Goal: Information Seeking & Learning: Compare options

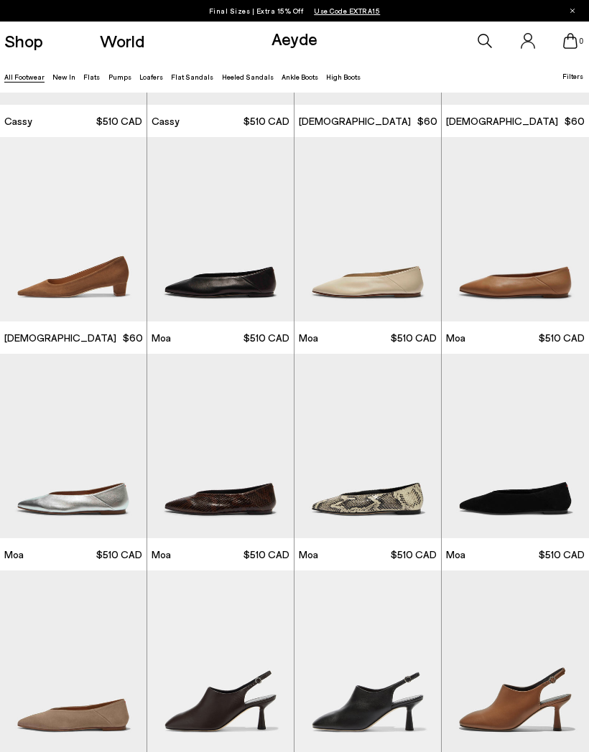
scroll to position [3878, 0]
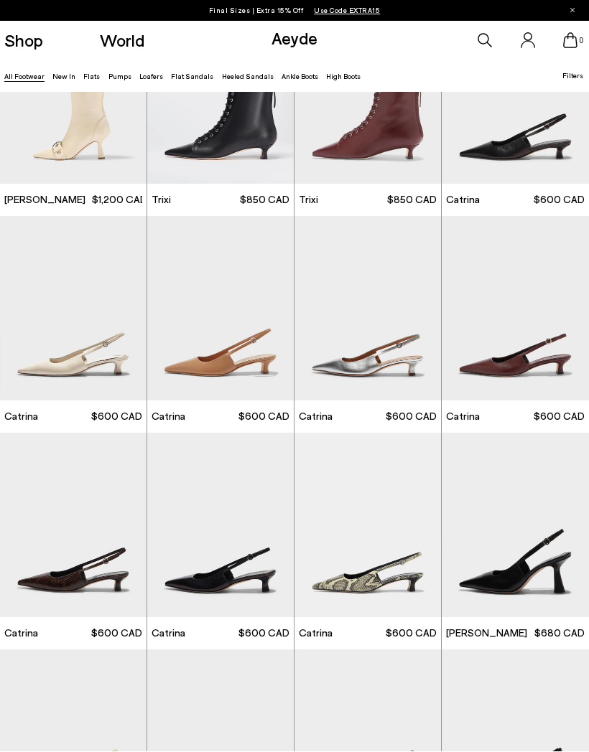
scroll to position [5514, 0]
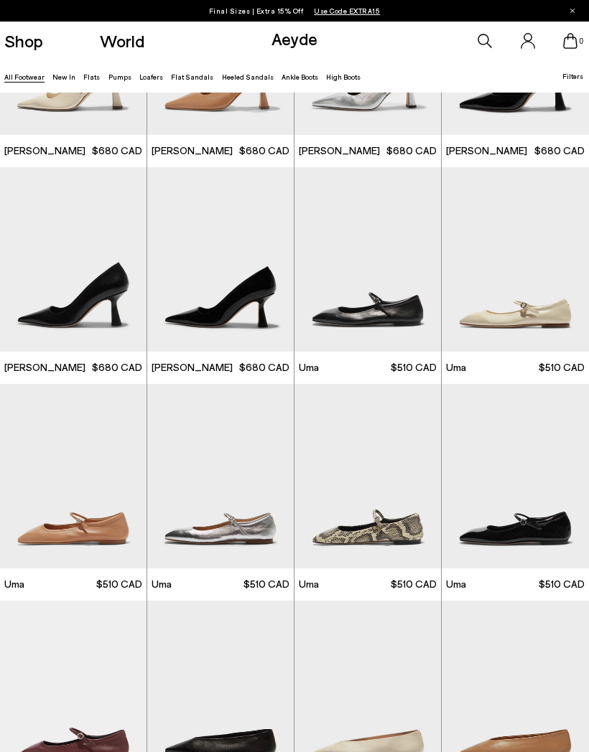
scroll to position [6213, 0]
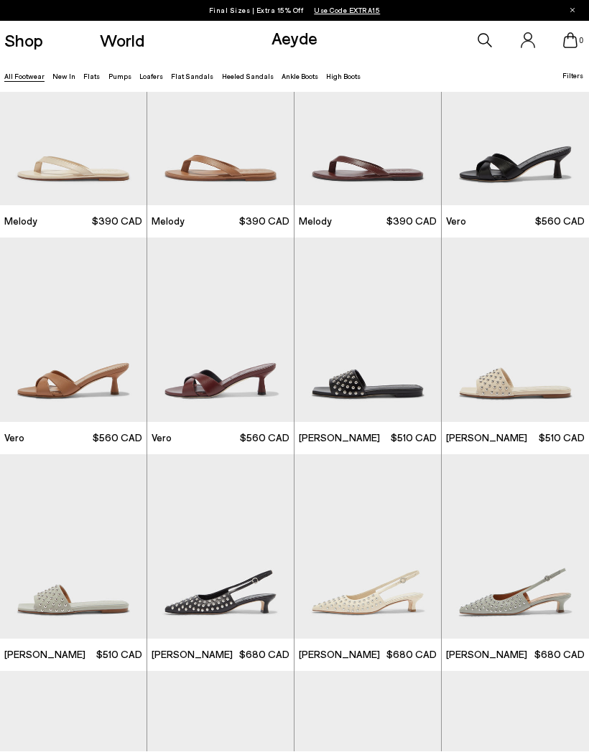
scroll to position [10265, 0]
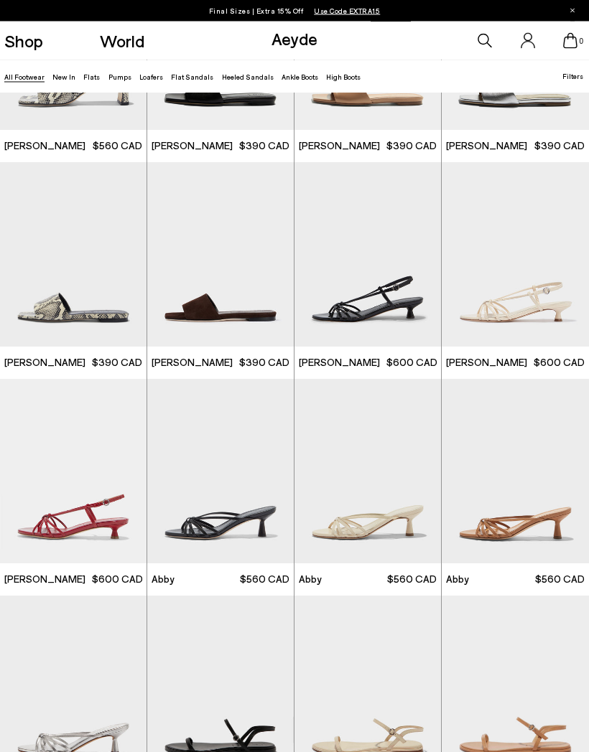
scroll to position [11639, 0]
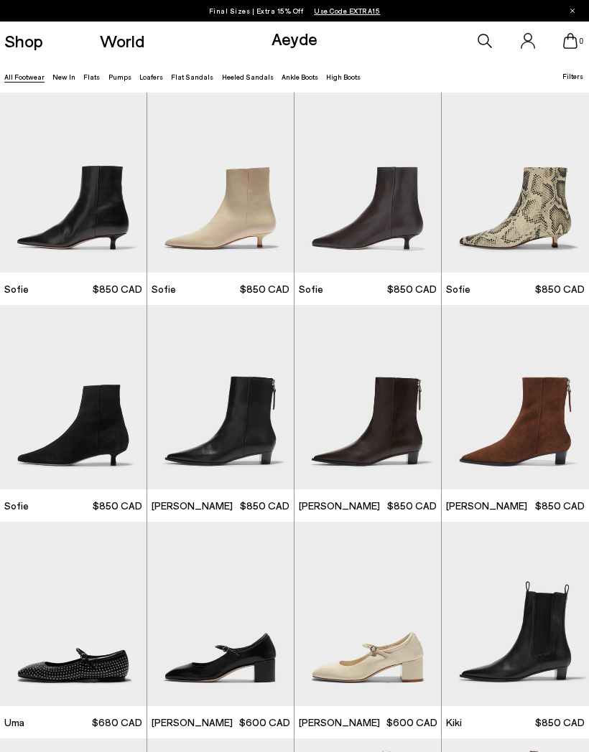
scroll to position [13444, 0]
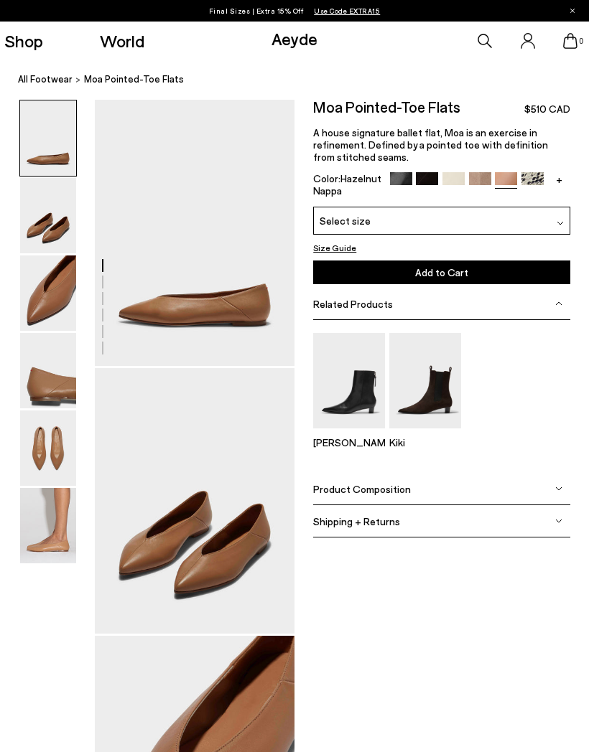
scroll to position [17, 0]
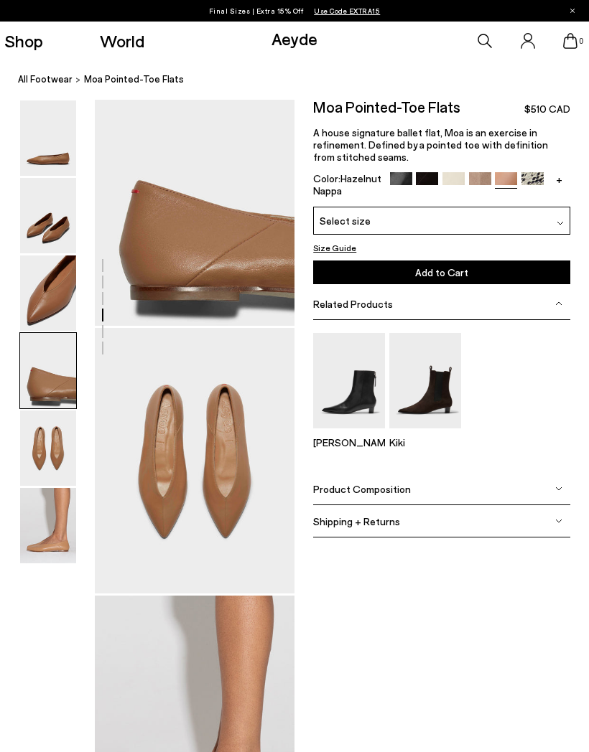
scroll to position [815, 0]
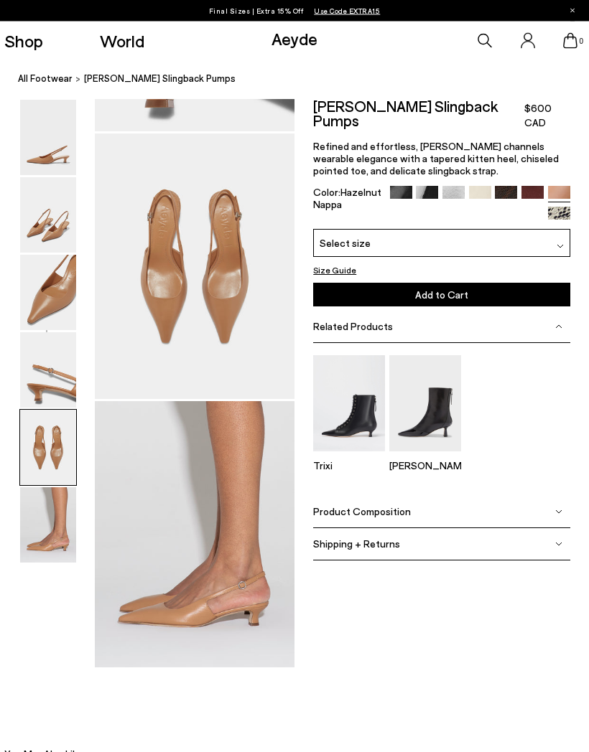
scroll to position [1032, 0]
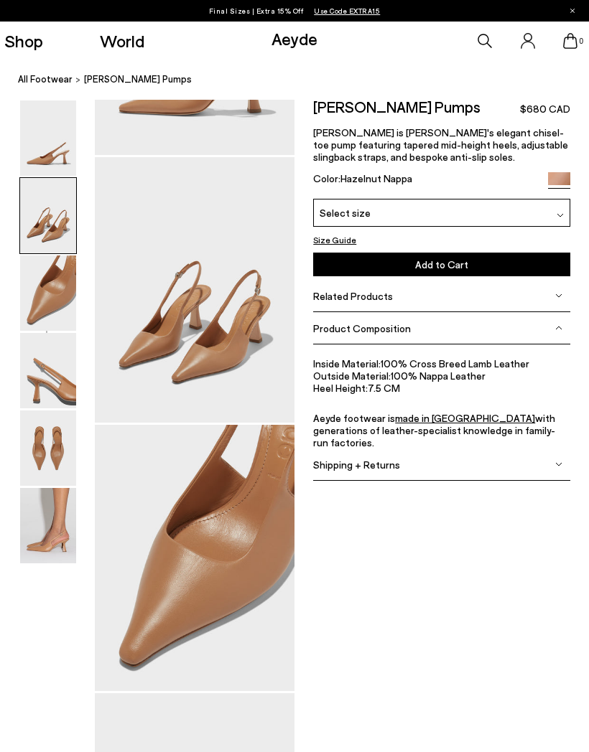
scroll to position [210, 0]
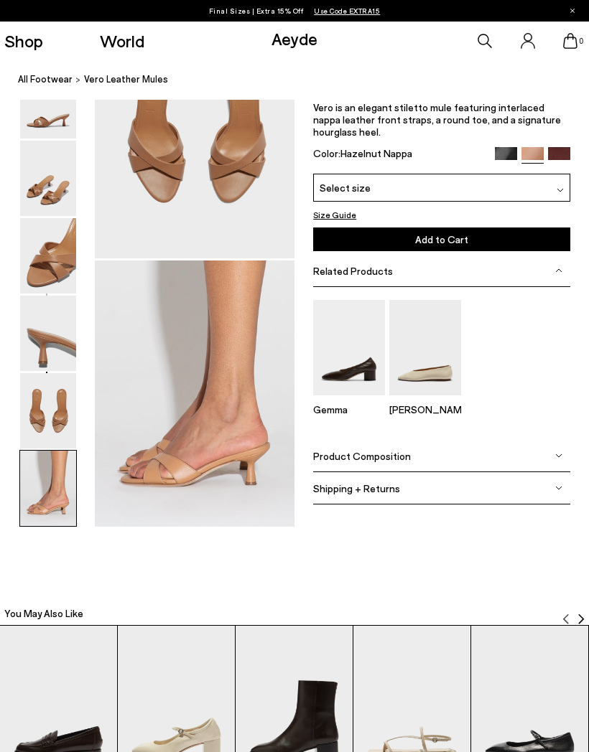
scroll to position [1169, 0]
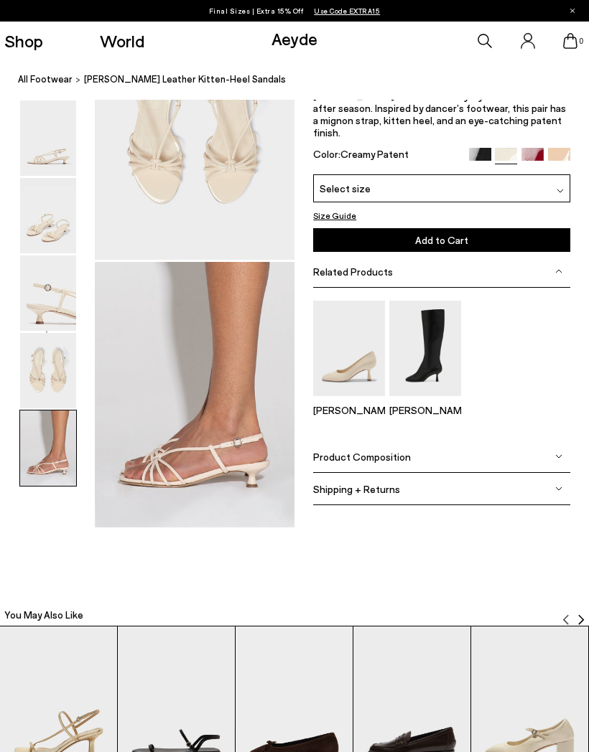
scroll to position [910, 0]
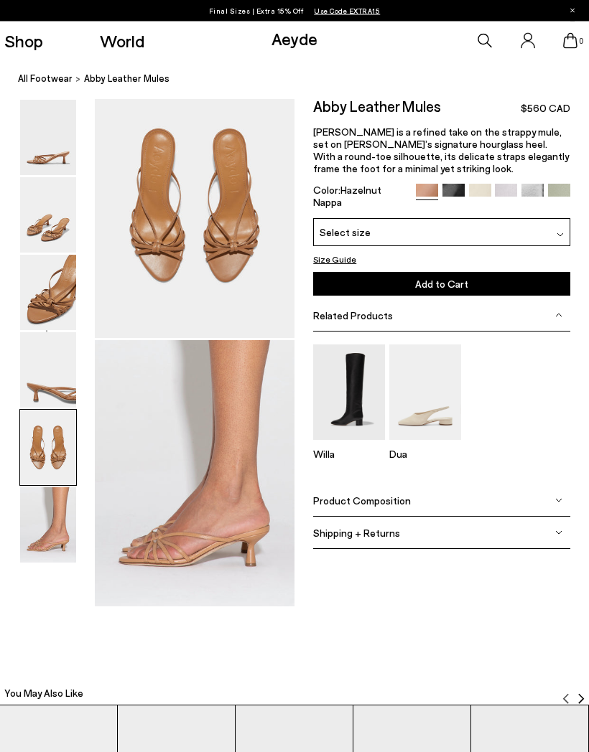
scroll to position [1090, 0]
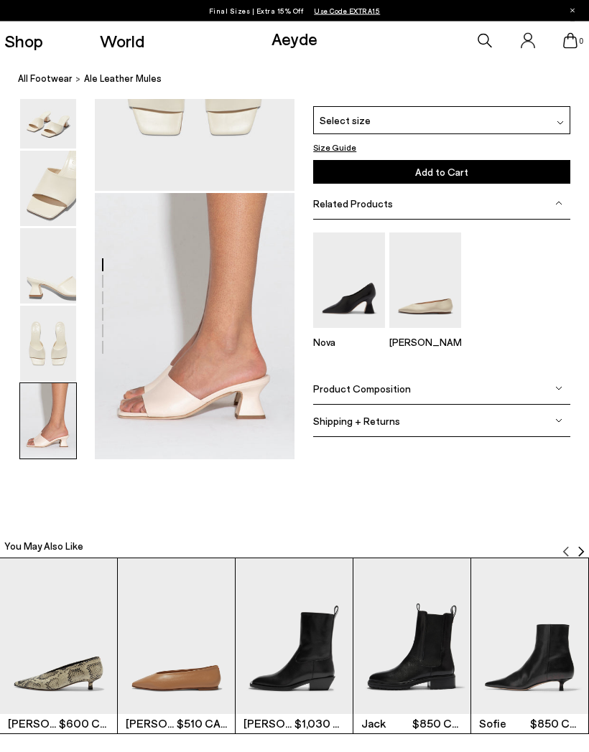
scroll to position [1235, 0]
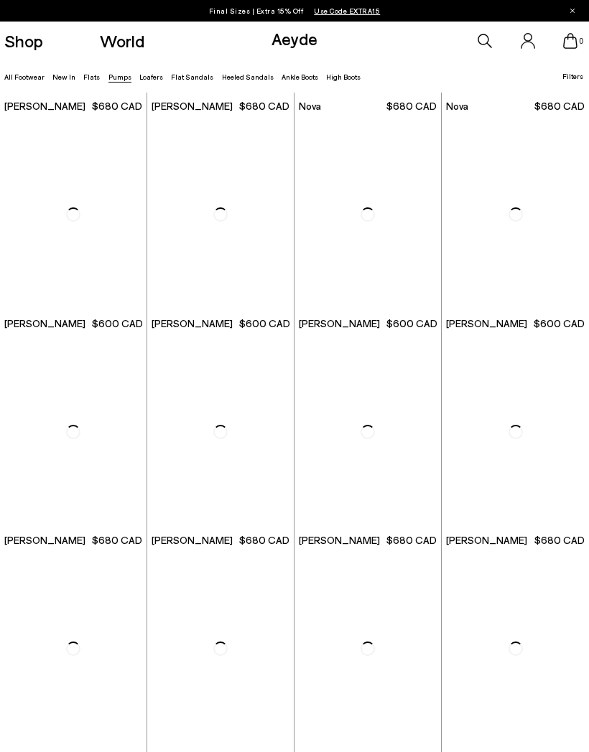
scroll to position [2988, 0]
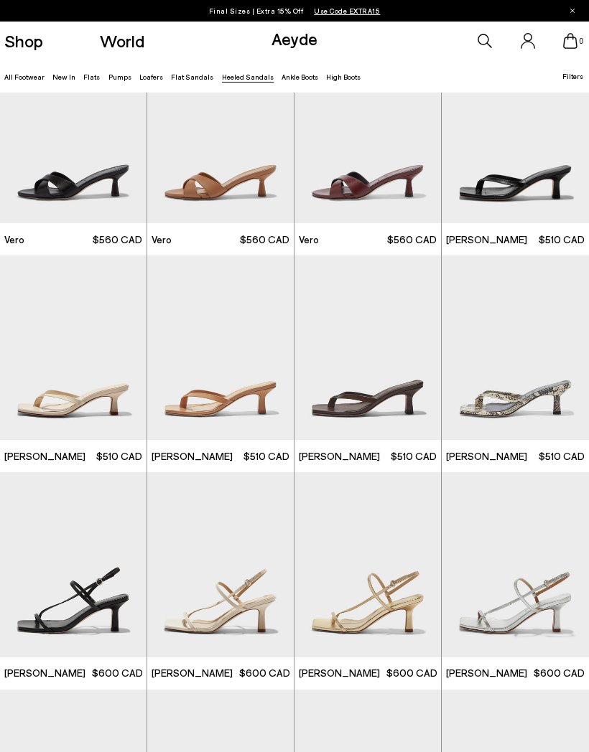
scroll to position [479, 0]
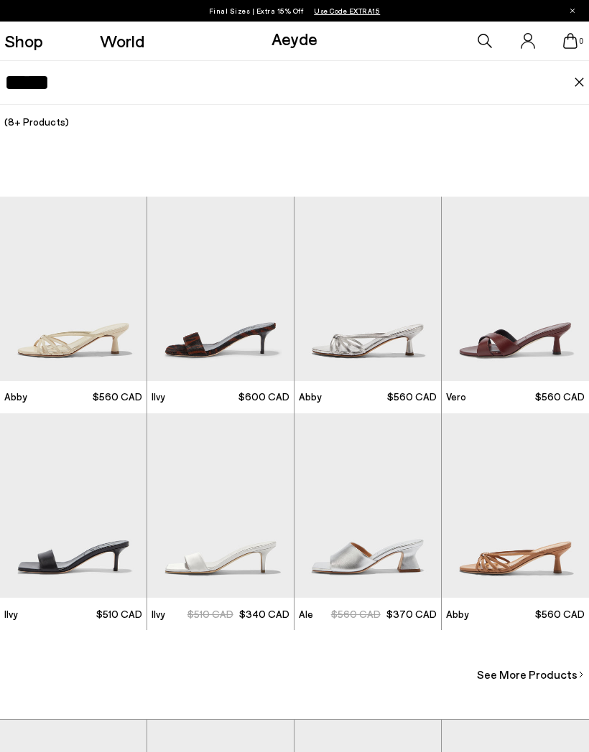
type input "*****"
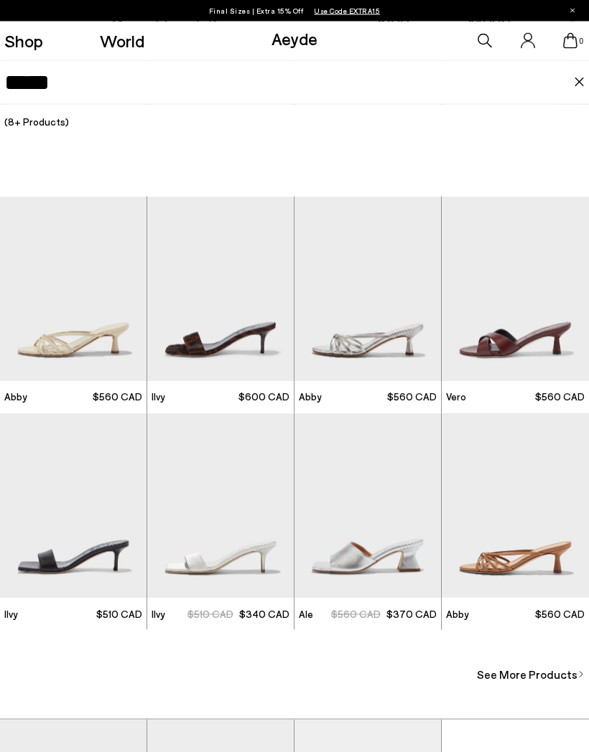
scroll to position [1327, 0]
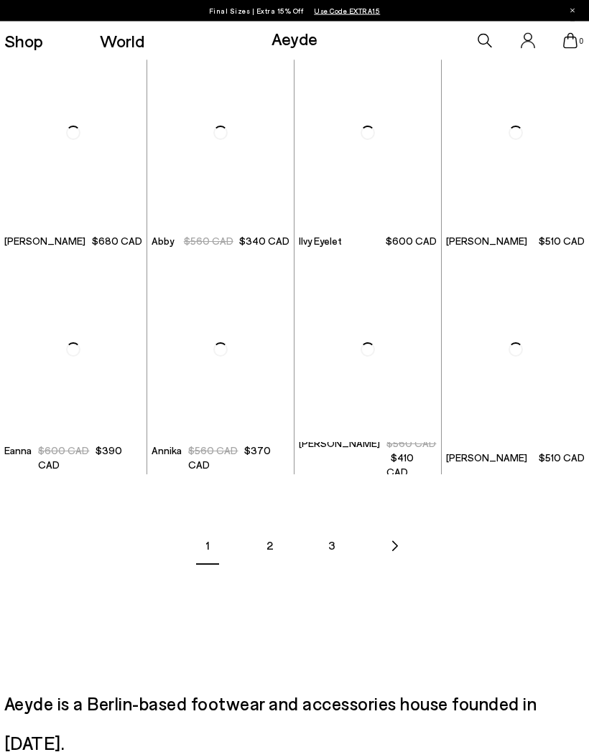
scroll to position [981, 0]
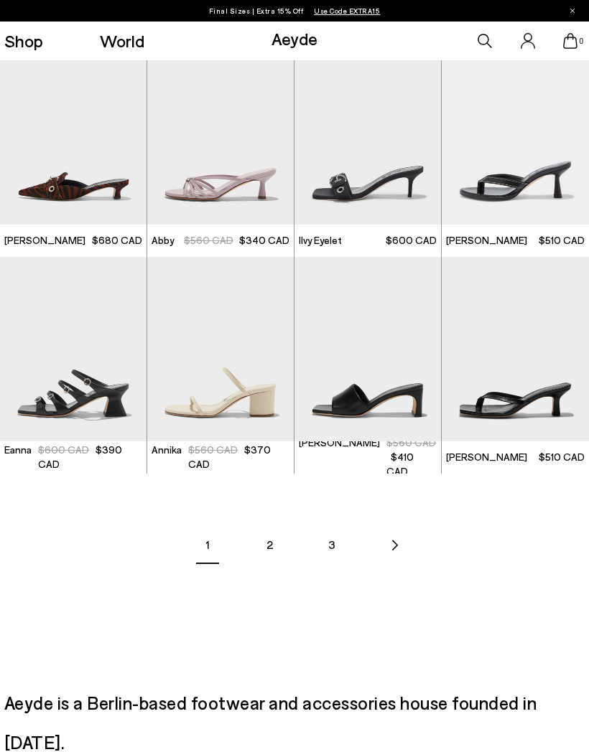
click at [271, 520] on link "2" at bounding box center [269, 545] width 50 height 50
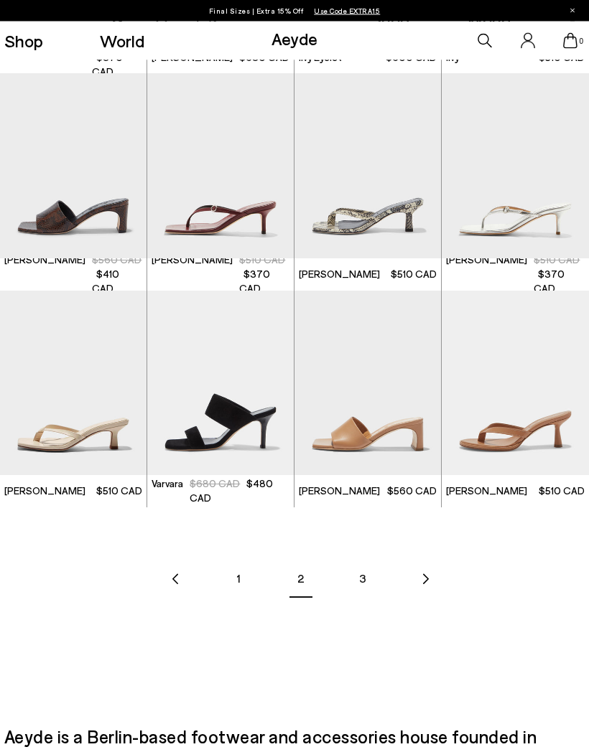
scroll to position [947, 0]
click at [365, 553] on link "3" at bounding box center [362, 578] width 50 height 50
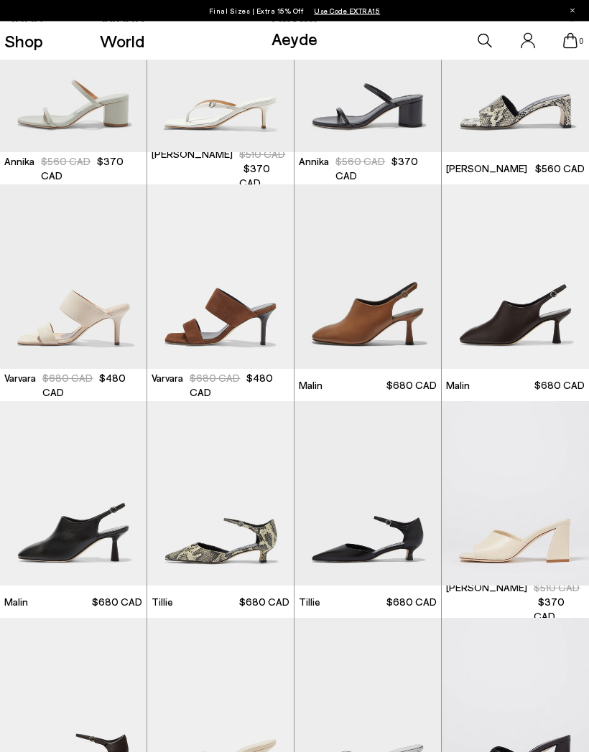
scroll to position [185, 0]
